Goal: Task Accomplishment & Management: Manage account settings

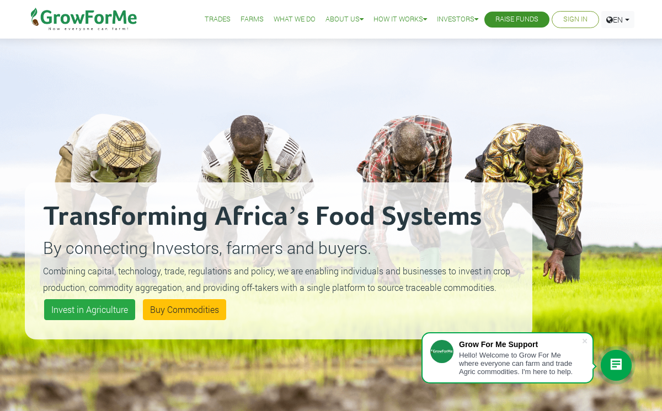
click at [575, 20] on link "Sign In" at bounding box center [575, 20] width 24 height 12
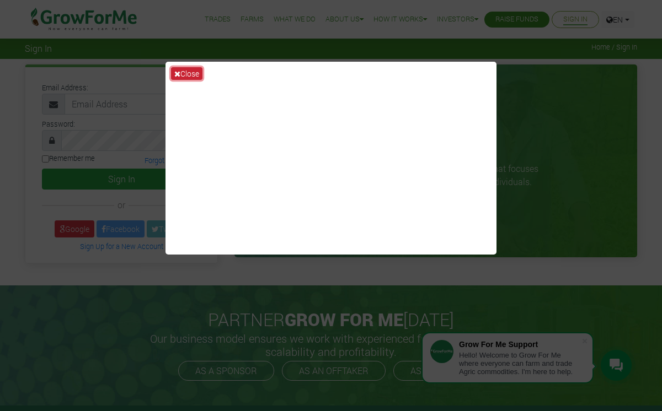
click at [179, 70] on icon at bounding box center [177, 74] width 6 height 8
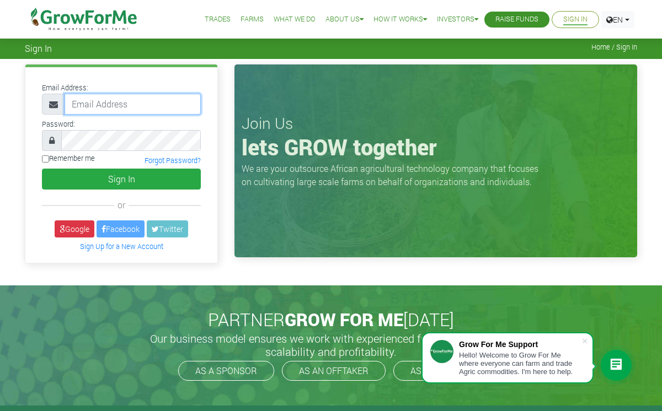
click at [154, 104] on input "email" at bounding box center [133, 104] width 136 height 21
type input "D"
type input "dinhogooma@gmail.com"
click at [46, 157] on input "Remember me" at bounding box center [45, 159] width 7 height 7
checkbox input "true"
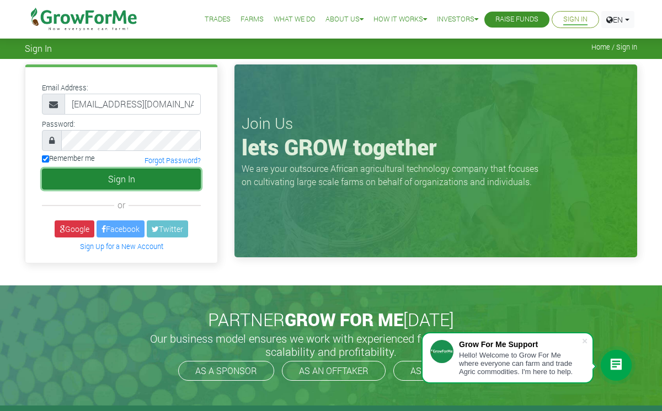
click at [81, 179] on button "Sign In" at bounding box center [121, 179] width 159 height 21
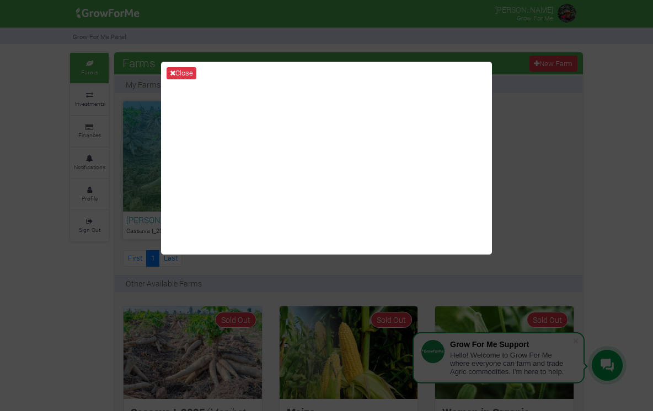
scroll to position [13, 0]
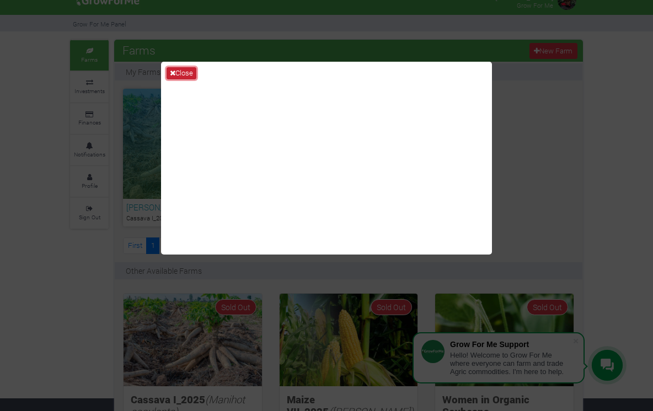
click at [179, 72] on button "Close" at bounding box center [182, 73] width 30 height 12
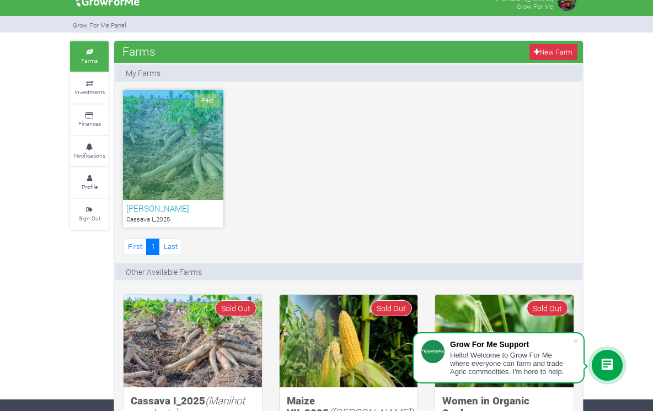
scroll to position [0, 0]
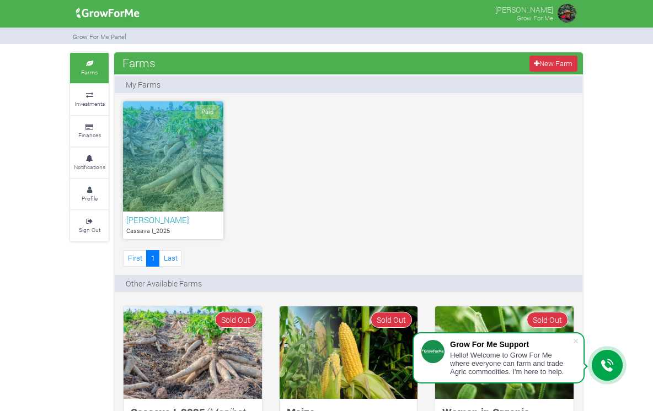
click at [138, 163] on div "Paid" at bounding box center [173, 156] width 100 height 110
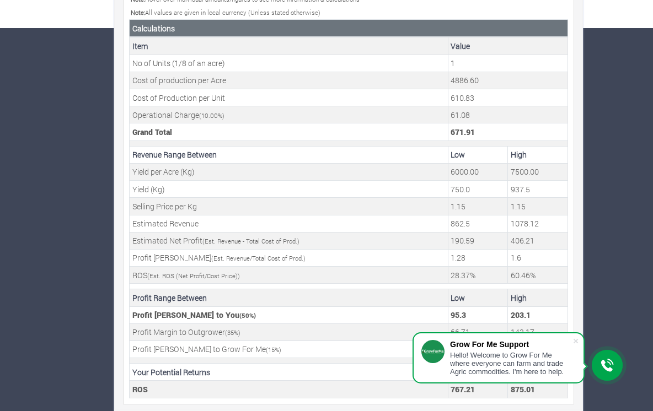
scroll to position [390, 0]
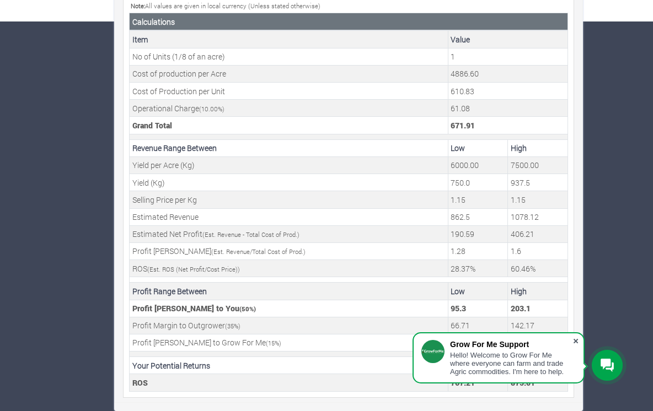
click at [577, 339] on span at bounding box center [575, 341] width 11 height 11
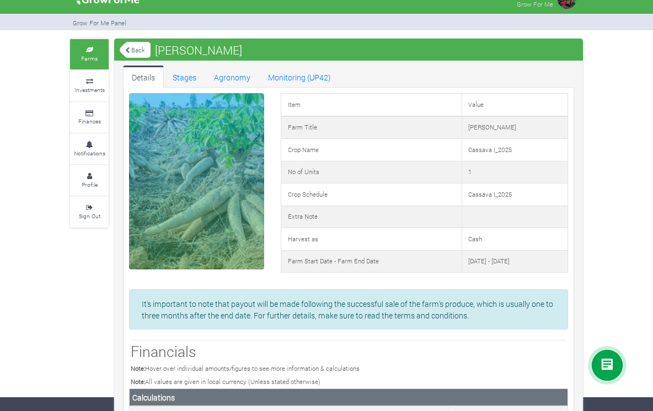
scroll to position [0, 0]
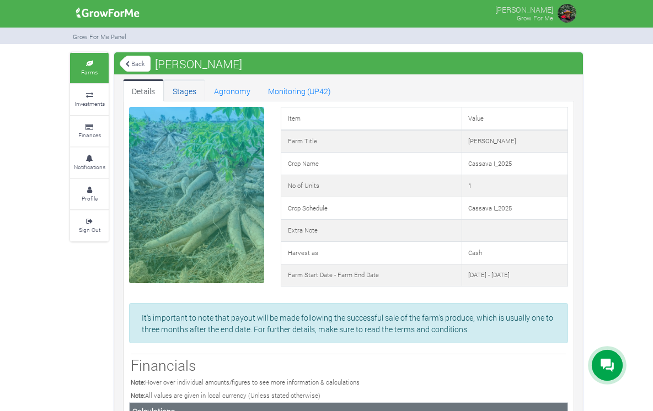
click at [164, 90] on link "Stages" at bounding box center [184, 90] width 41 height 22
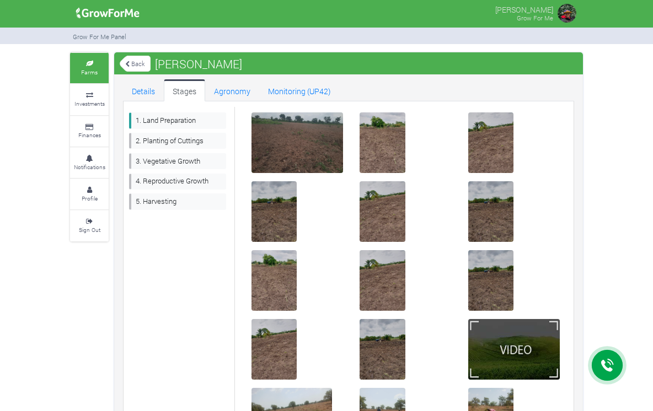
click at [120, 63] on link "Back" at bounding box center [135, 64] width 31 height 18
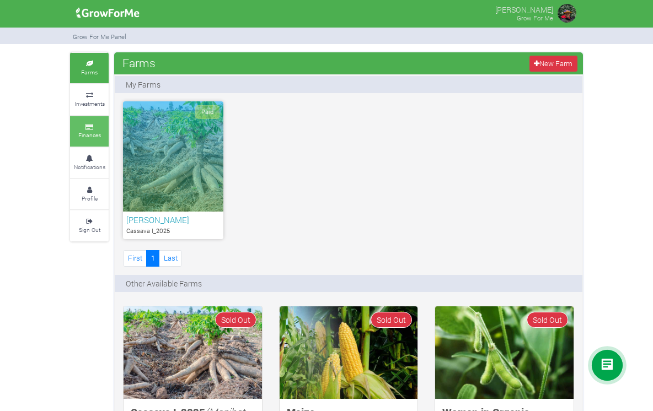
click at [78, 132] on small "Finances" at bounding box center [89, 135] width 23 height 8
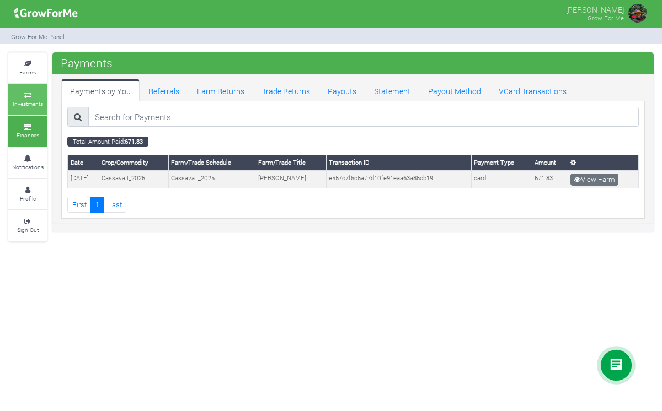
click at [24, 94] on icon at bounding box center [27, 96] width 33 height 6
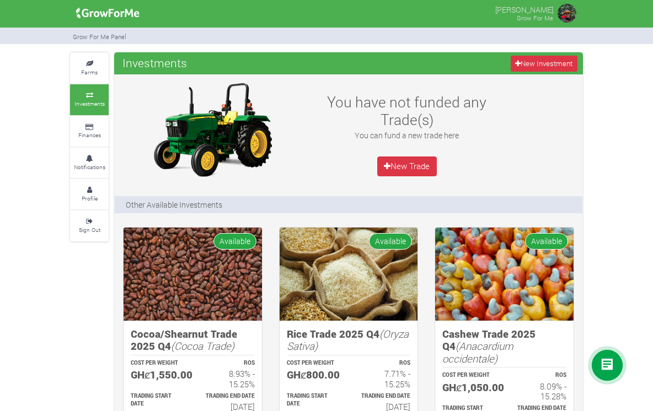
click at [24, 49] on div "[PERSON_NAME] Grow For Me" at bounding box center [326, 205] width 653 height 411
